Goal: Task Accomplishment & Management: Use online tool/utility

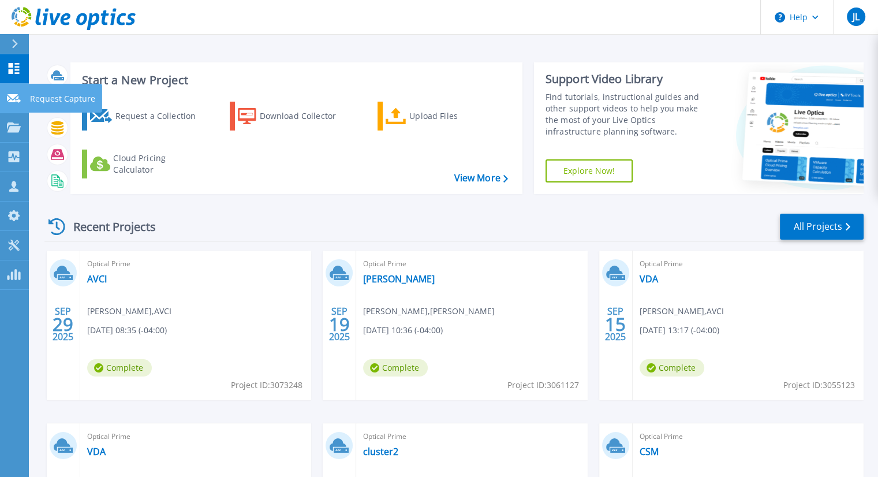
click at [6, 98] on link "Request Capture Request Capture" at bounding box center [14, 98] width 29 height 29
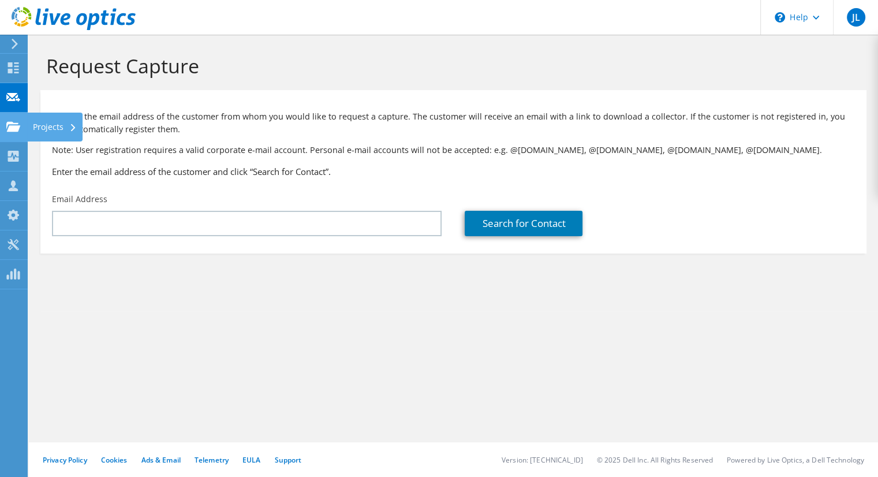
click at [18, 132] on div at bounding box center [13, 128] width 14 height 13
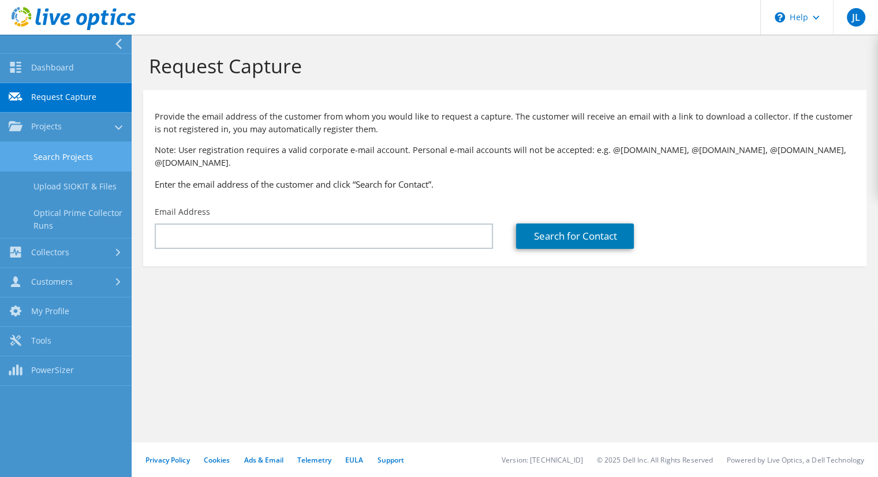
click at [39, 153] on link "Search Projects" at bounding box center [66, 156] width 132 height 29
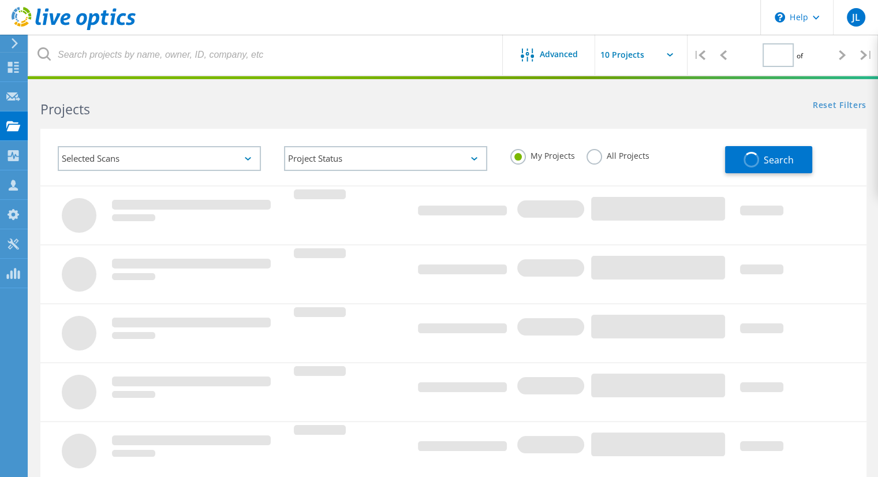
type input "1"
